Goal: Find specific page/section: Find specific page/section

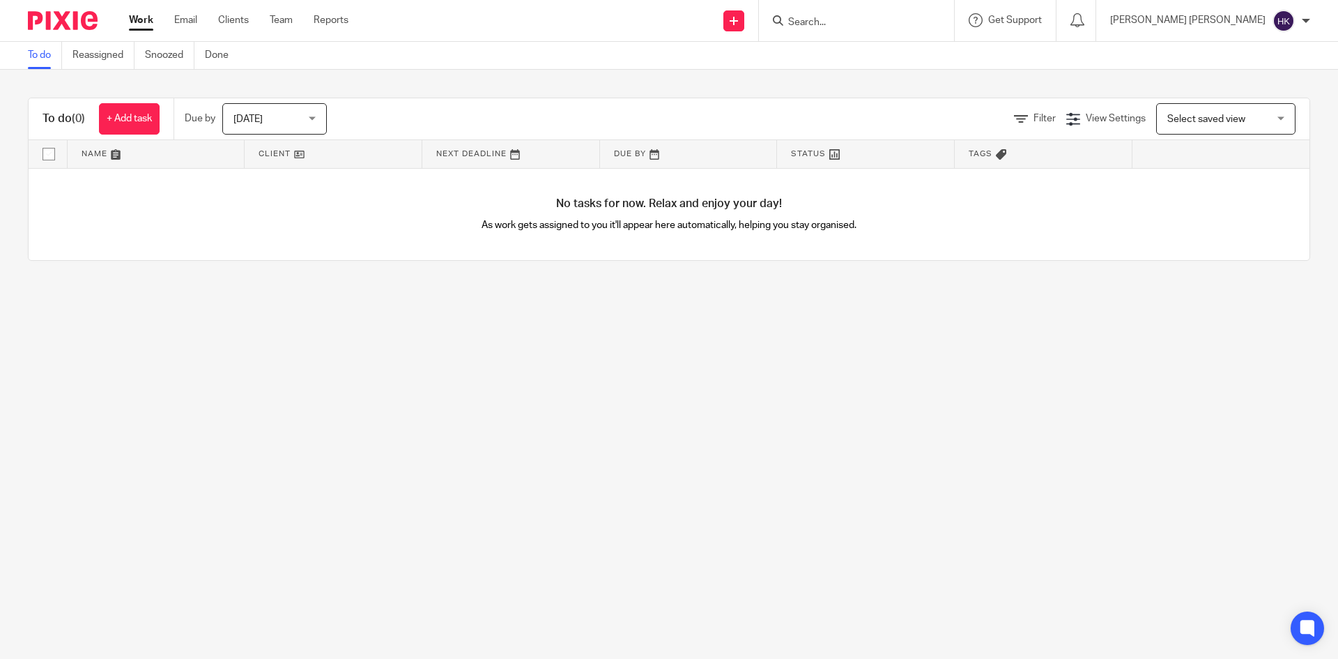
click at [912, 25] on input "Search" at bounding box center [849, 23] width 125 height 13
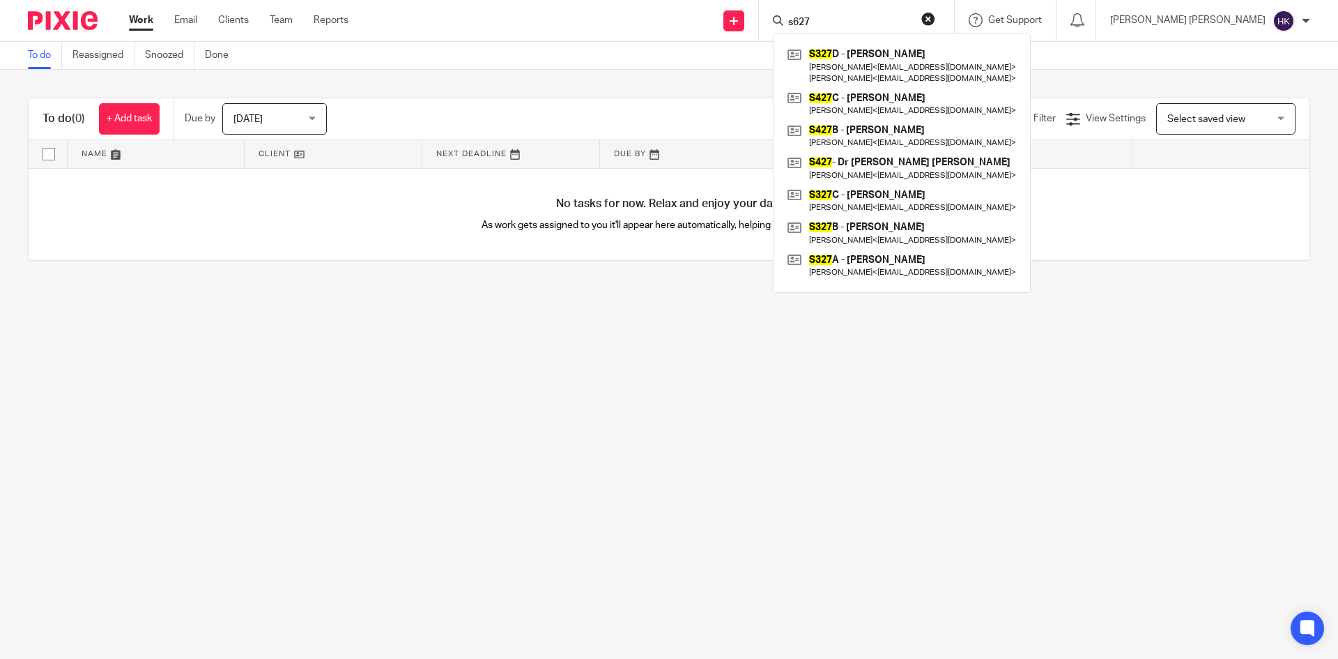
type input "s627"
click at [935, 23] on button "reset" at bounding box center [929, 19] width 14 height 14
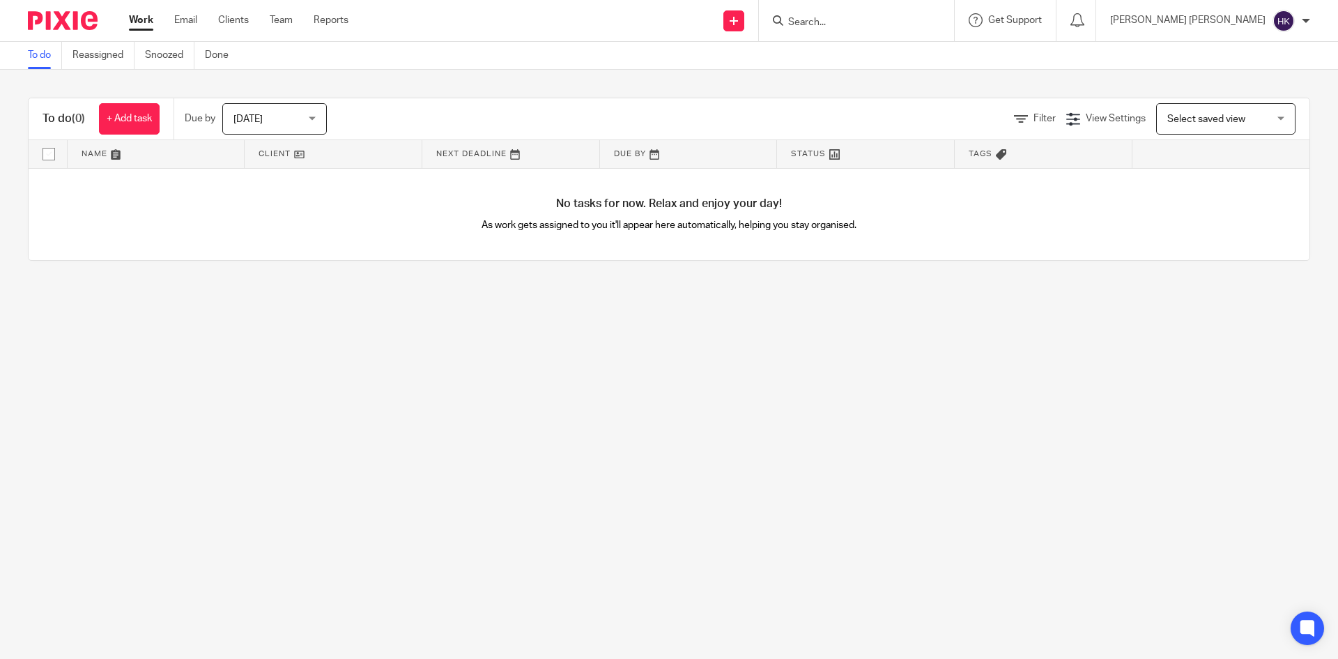
click at [912, 20] on input "Search" at bounding box center [849, 23] width 125 height 13
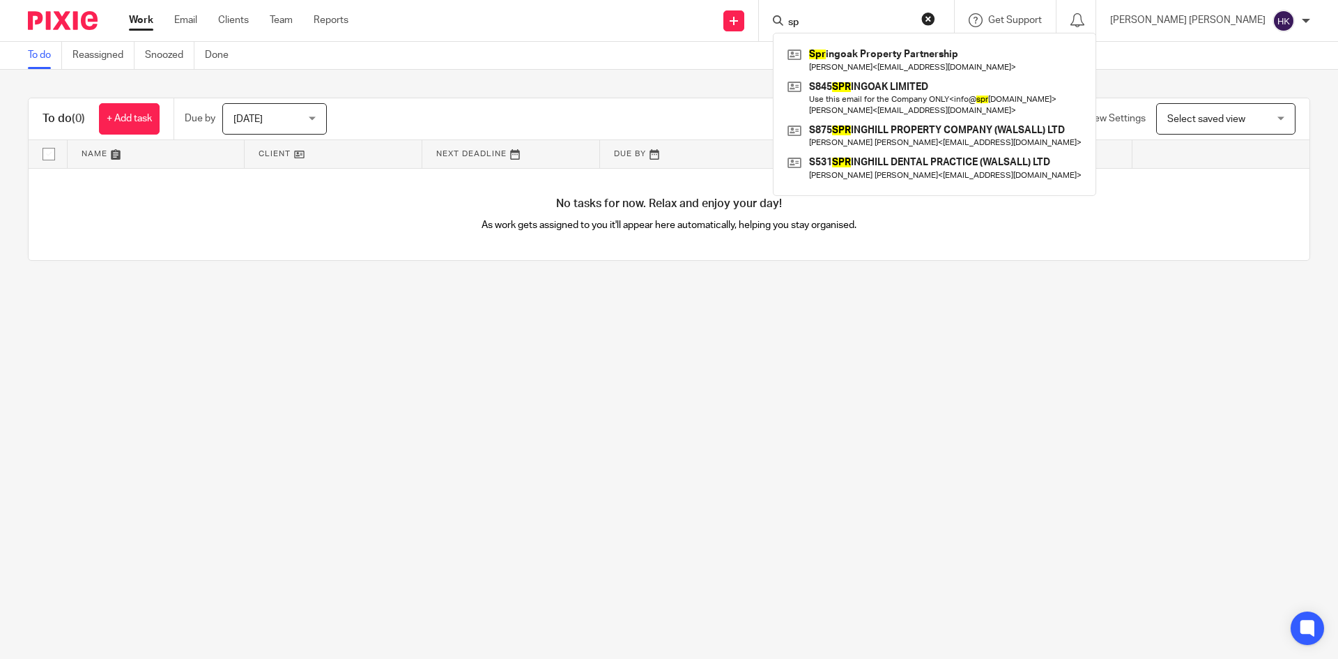
type input "s"
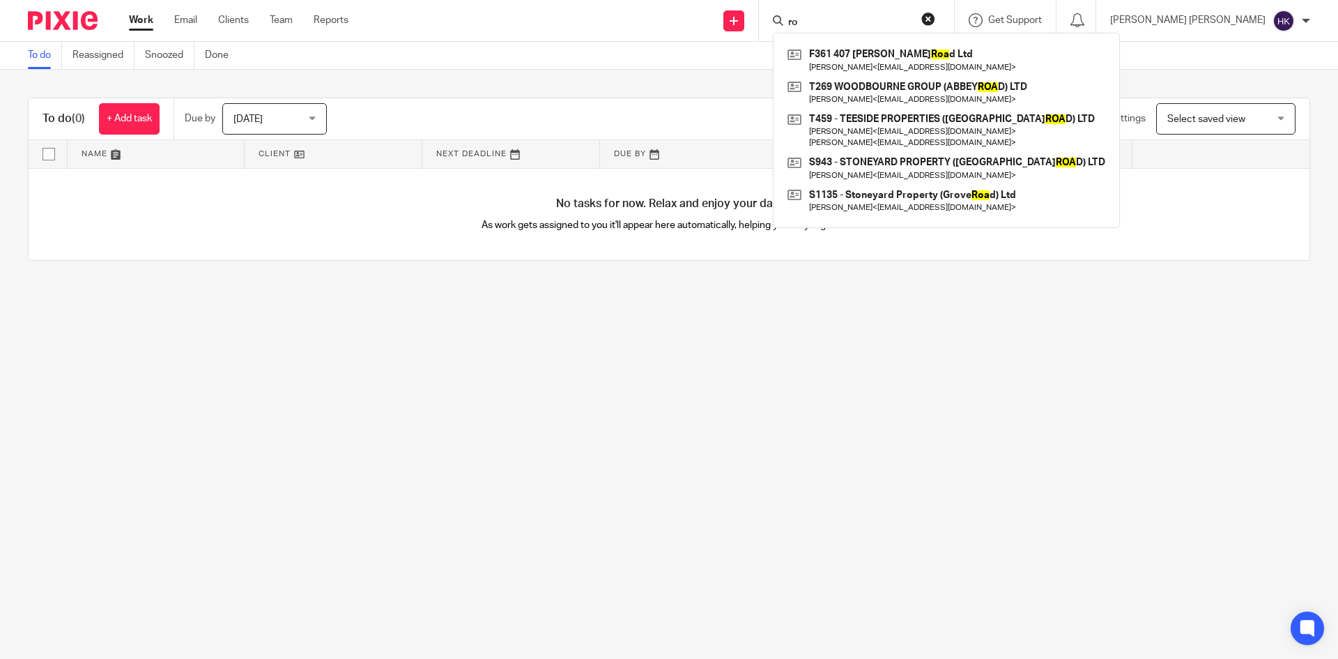
type input "r"
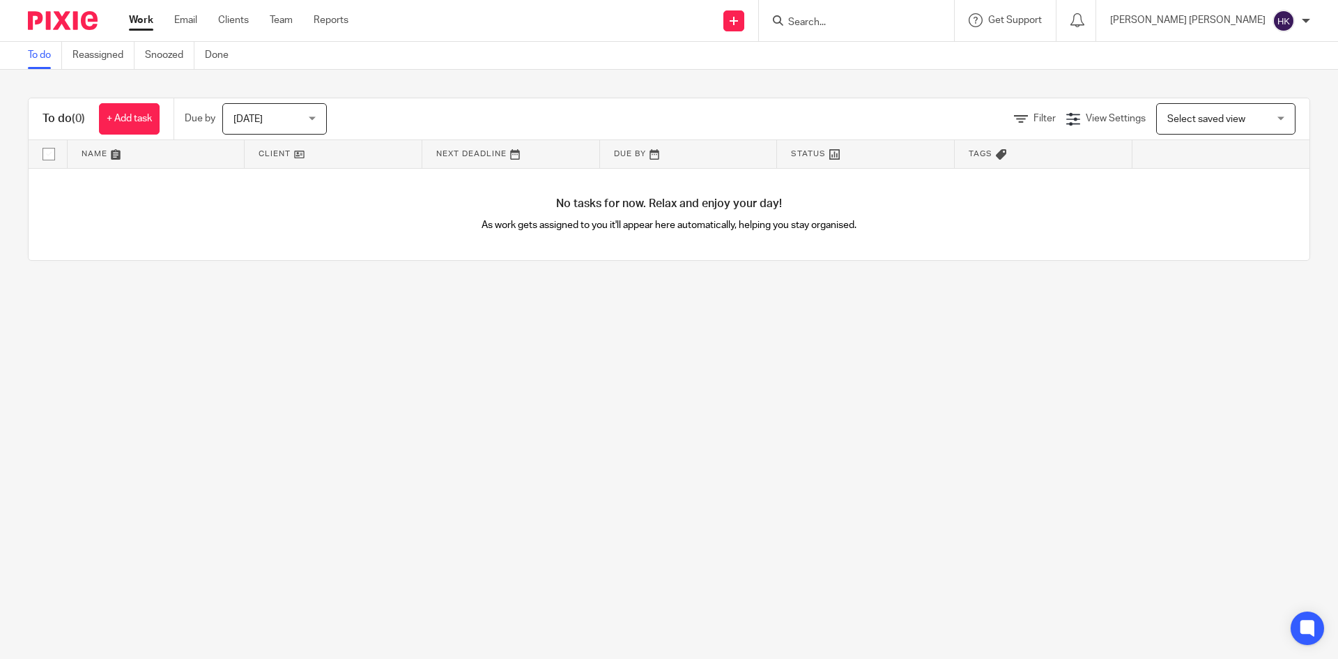
type input "n"
click at [912, 28] on input "Search" at bounding box center [849, 23] width 125 height 13
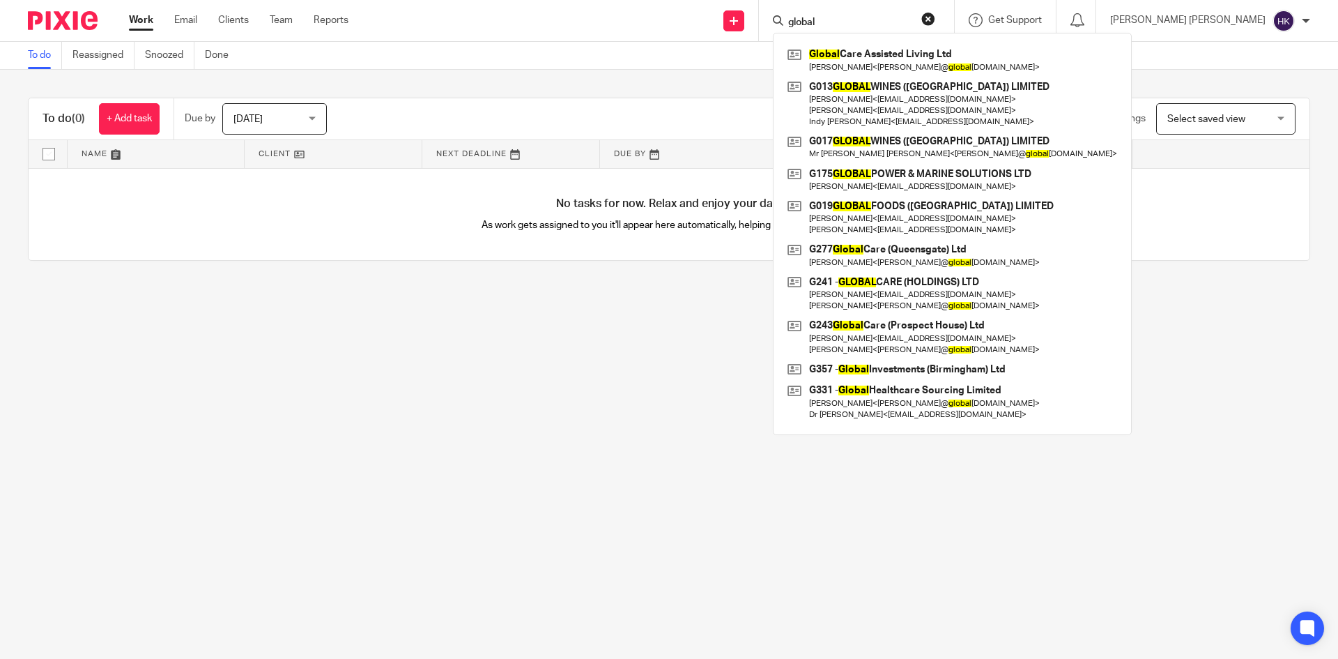
type input "global"
click at [935, 21] on button "reset" at bounding box center [929, 19] width 14 height 14
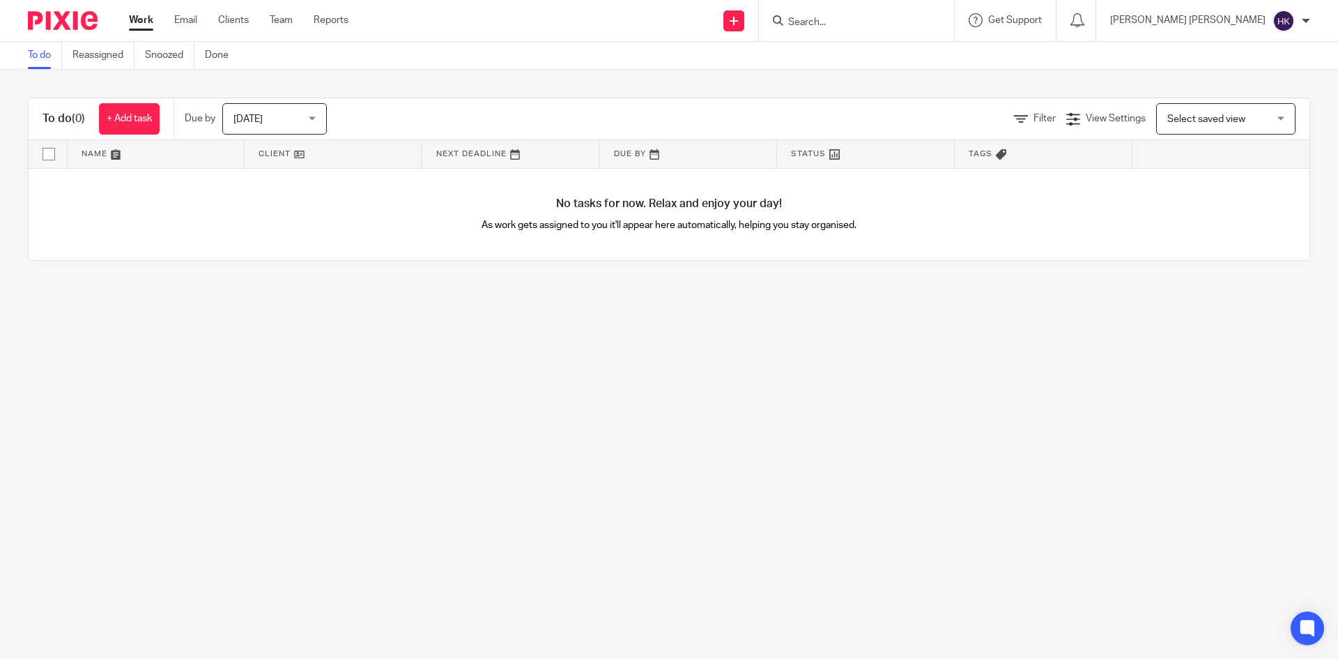
click at [935, 21] on form at bounding box center [861, 20] width 148 height 17
click at [912, 25] on input "Search" at bounding box center [849, 23] width 125 height 13
type input "spring roa"
